Goal: Entertainment & Leisure: Consume media (video, audio)

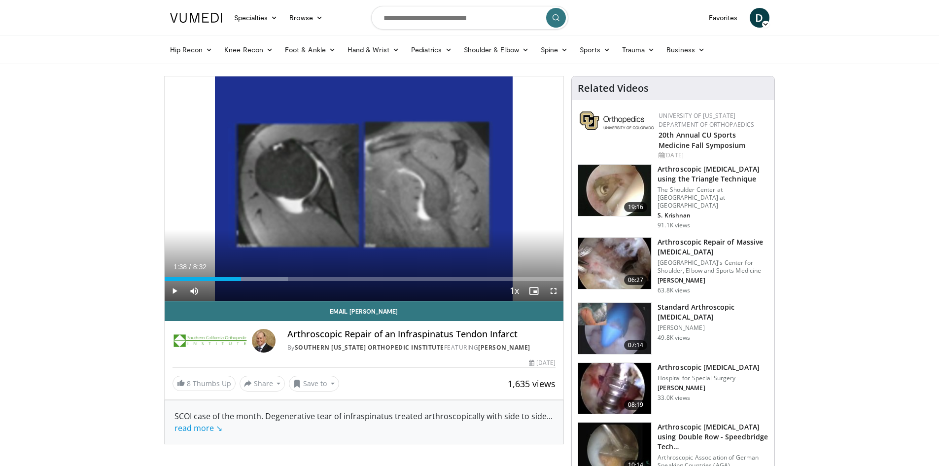
click at [176, 287] on span "Video Player" at bounding box center [175, 291] width 20 height 20
click at [556, 292] on span "Video Player" at bounding box center [554, 291] width 20 height 20
